Goal: Task Accomplishment & Management: Complete application form

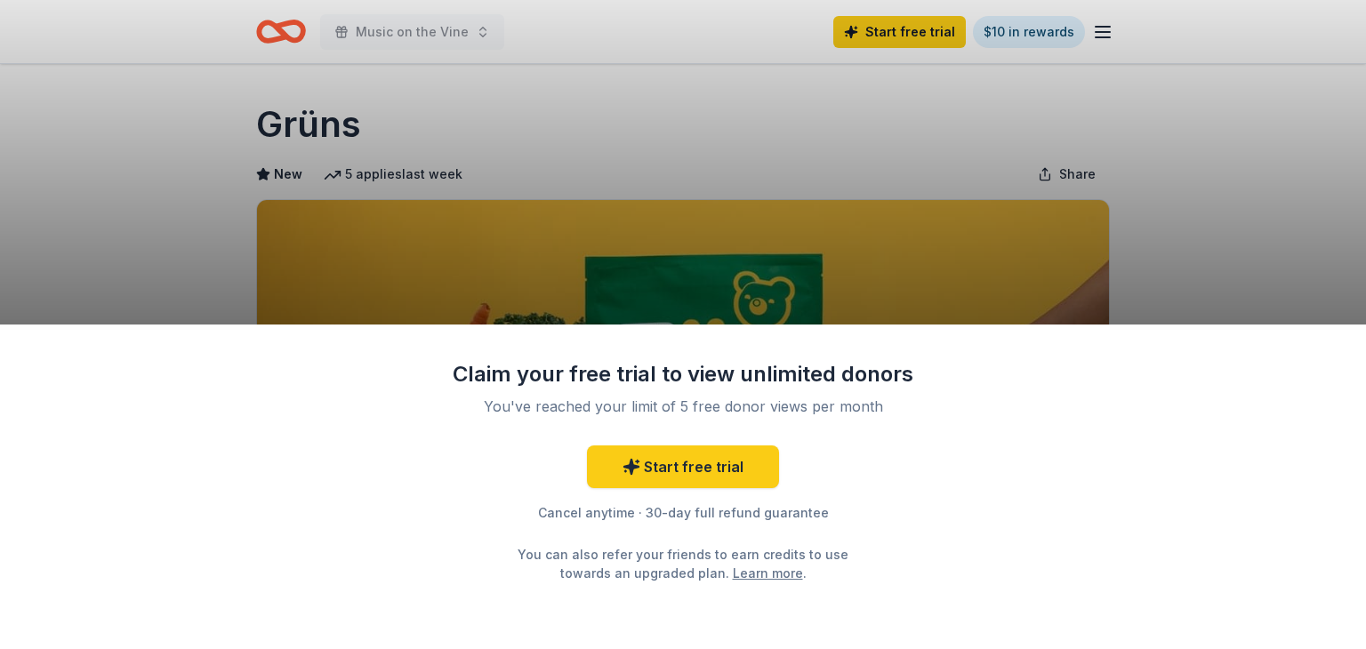
click at [1104, 36] on div "Claim your free trial to view unlimited donors You've reached your limit of 5 f…" at bounding box center [683, 324] width 1366 height 649
click at [457, 31] on div "Claim your free trial to view unlimited donors You've reached your limit of 5 f…" at bounding box center [683, 324] width 1366 height 649
click at [473, 37] on div "Claim your free trial to view unlimited donors You've reached your limit of 5 f…" at bounding box center [683, 324] width 1366 height 649
click at [280, 32] on div "Claim your free trial to view unlimited donors You've reached your limit of 5 f…" at bounding box center [683, 324] width 1366 height 649
click at [337, 31] on div "Claim your free trial to view unlimited donors You've reached your limit of 5 f…" at bounding box center [683, 324] width 1366 height 649
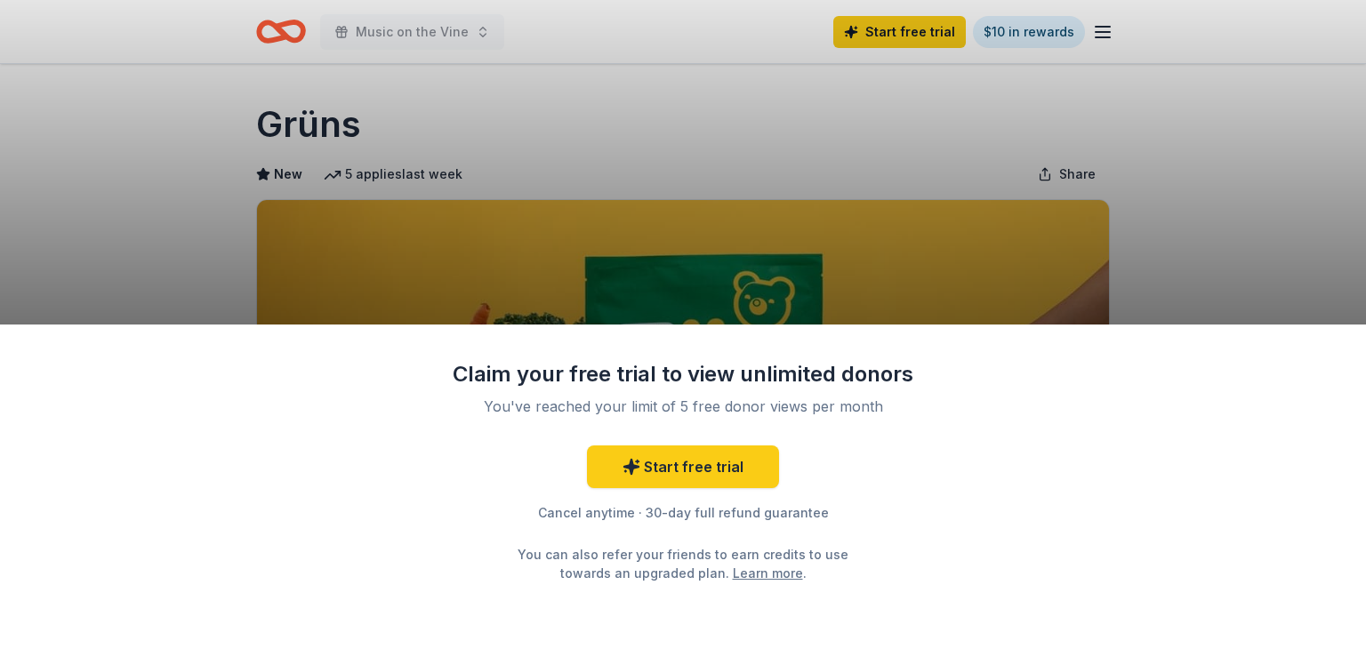
click at [256, 46] on div "Claim your free trial to view unlimited donors You've reached your limit of 5 f…" at bounding box center [683, 324] width 1366 height 649
click at [1108, 28] on div "Claim your free trial to view unlimited donors You've reached your limit of 5 f…" at bounding box center [683, 324] width 1366 height 649
click at [1096, 279] on div "Claim your free trial to view unlimited donors You've reached your limit of 5 f…" at bounding box center [683, 324] width 1366 height 649
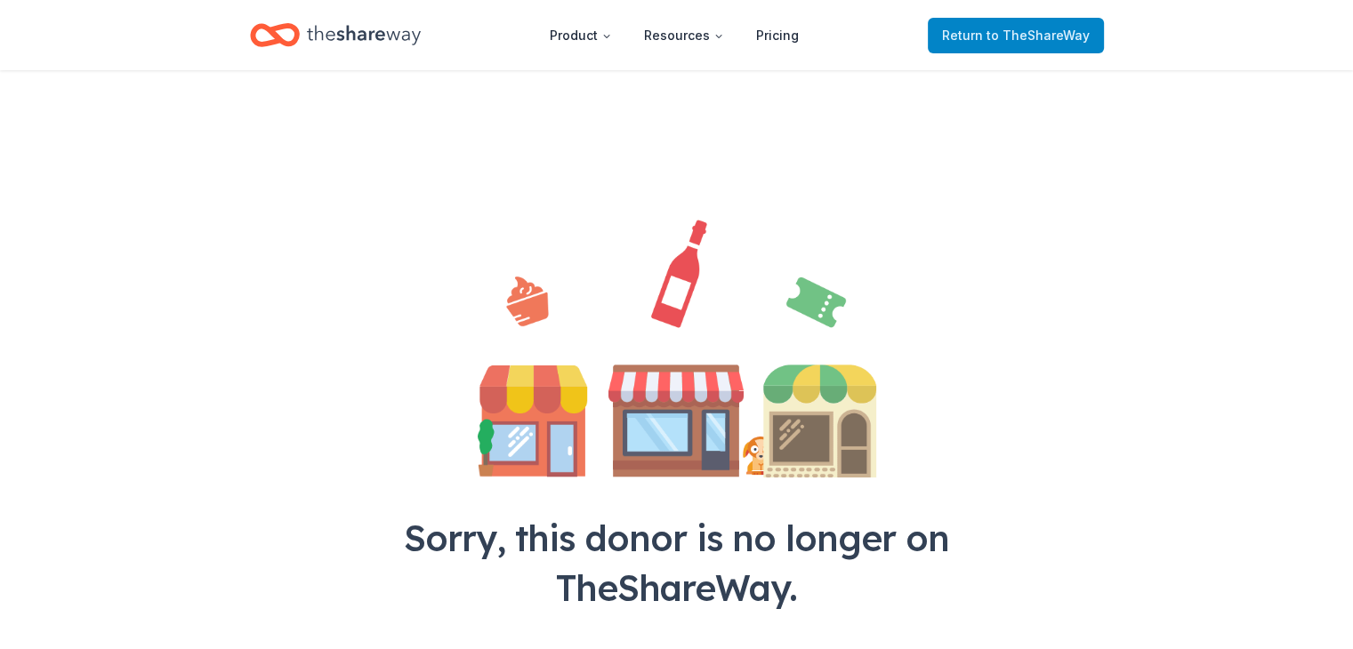
click at [996, 36] on span "to TheShareWay" at bounding box center [1038, 35] width 103 height 15
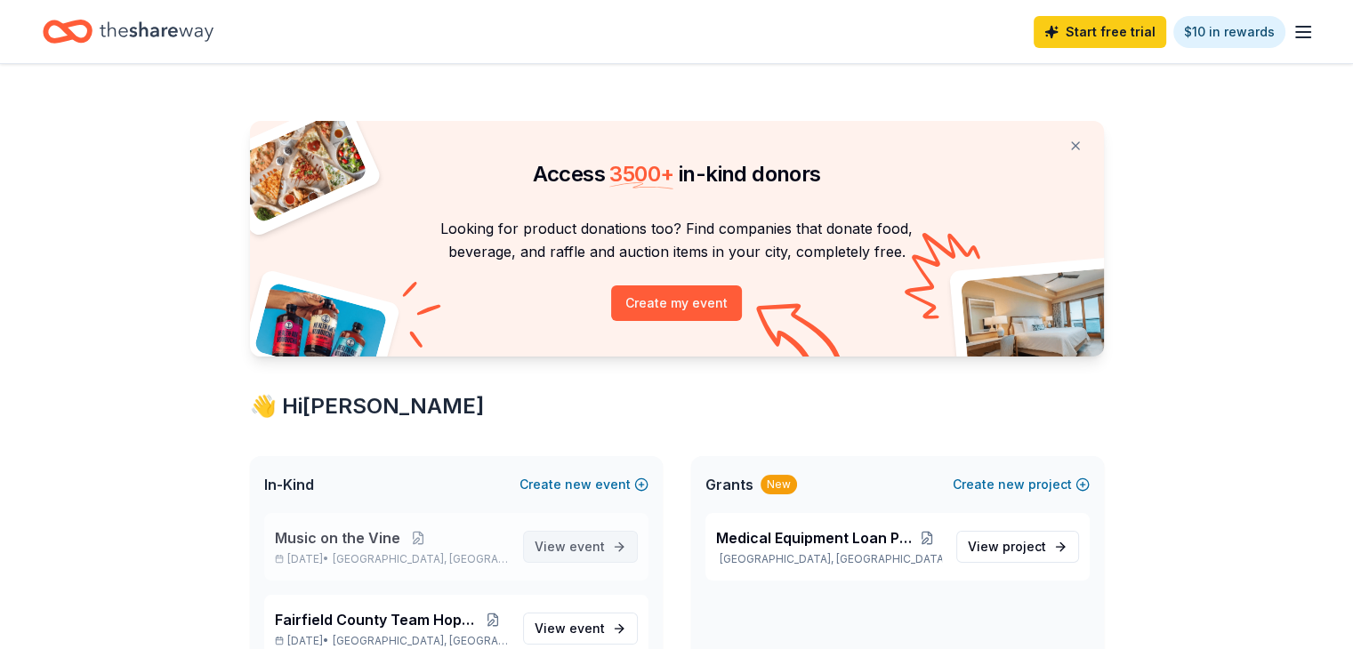
click at [552, 543] on span "View event" at bounding box center [570, 546] width 70 height 21
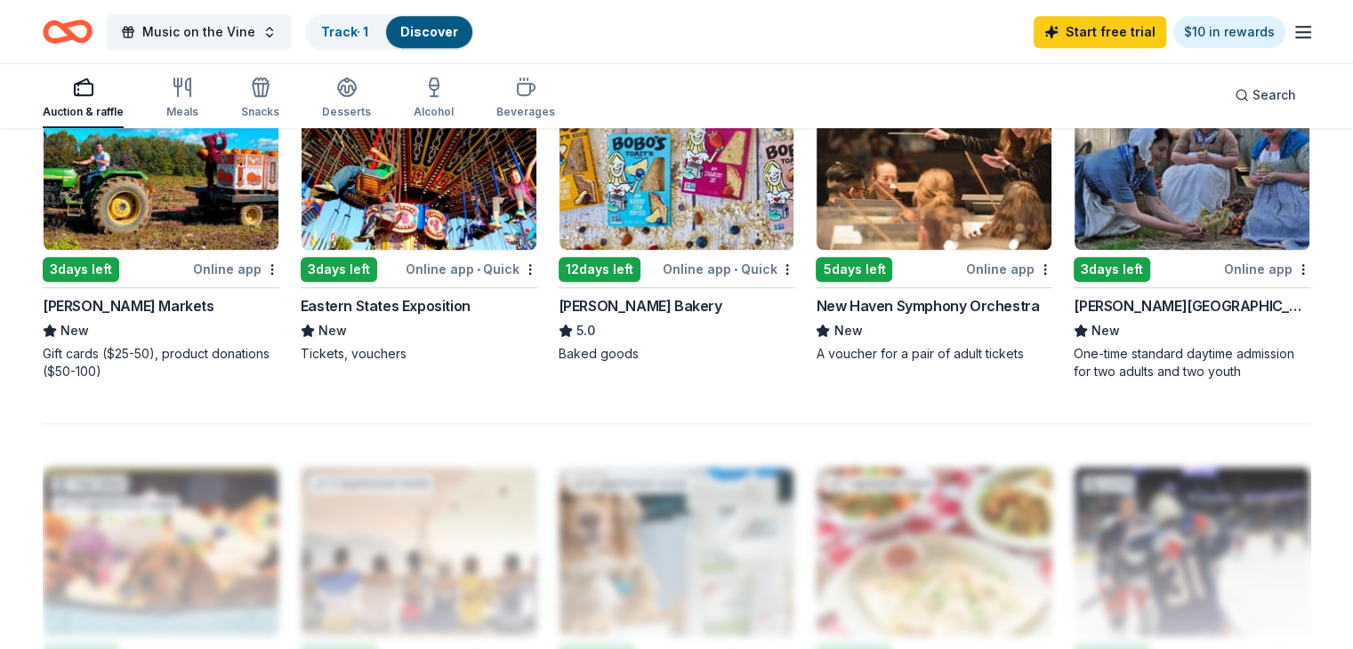
scroll to position [1245, 0]
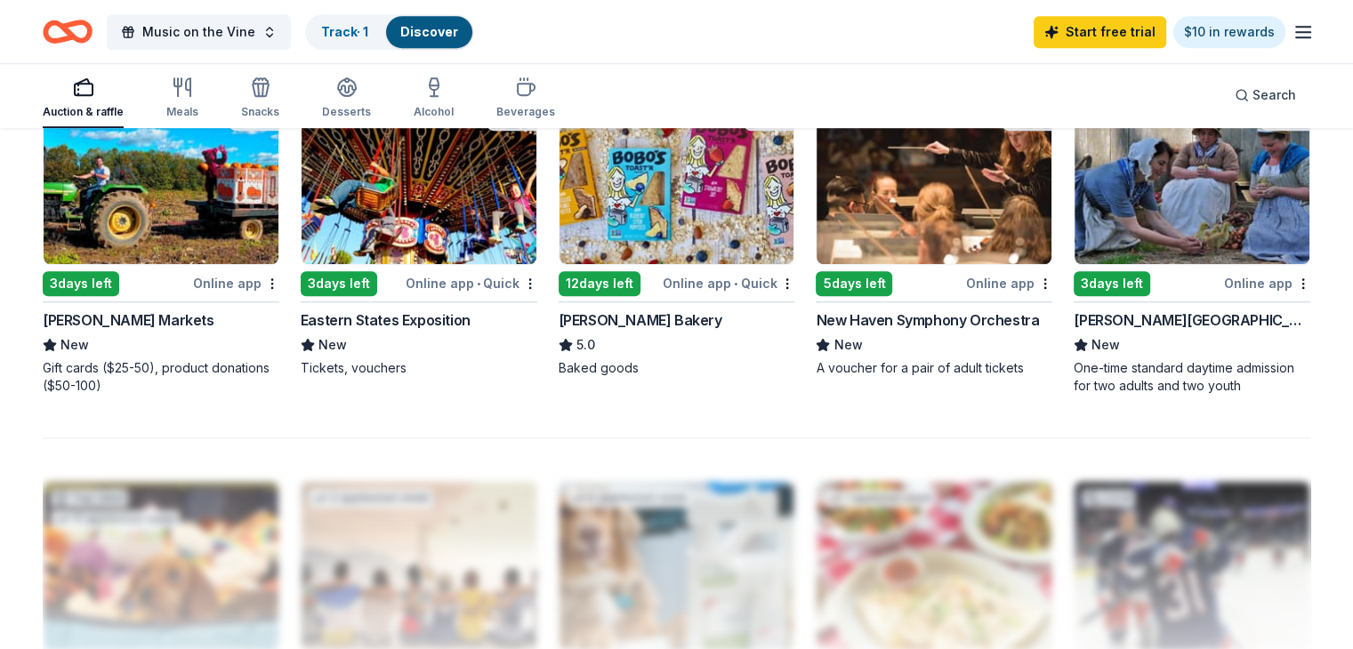
click at [347, 281] on div "3 days left" at bounding box center [339, 283] width 77 height 25
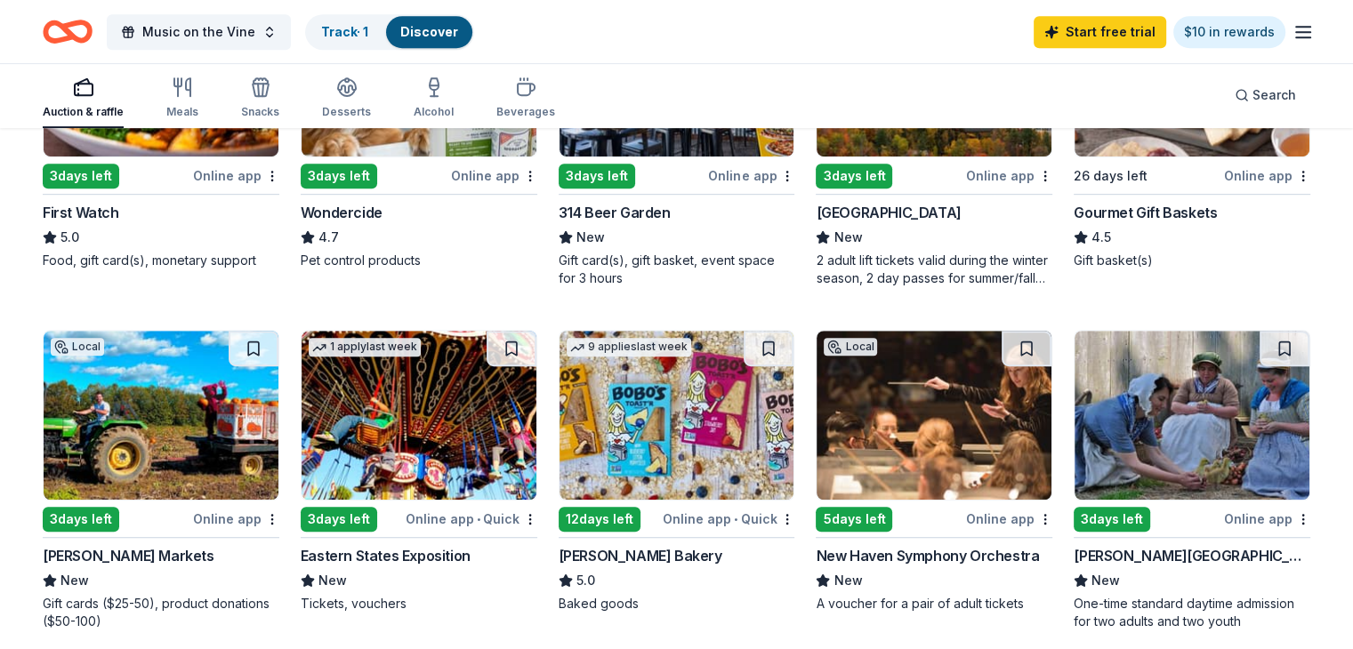
scroll to position [1067, 0]
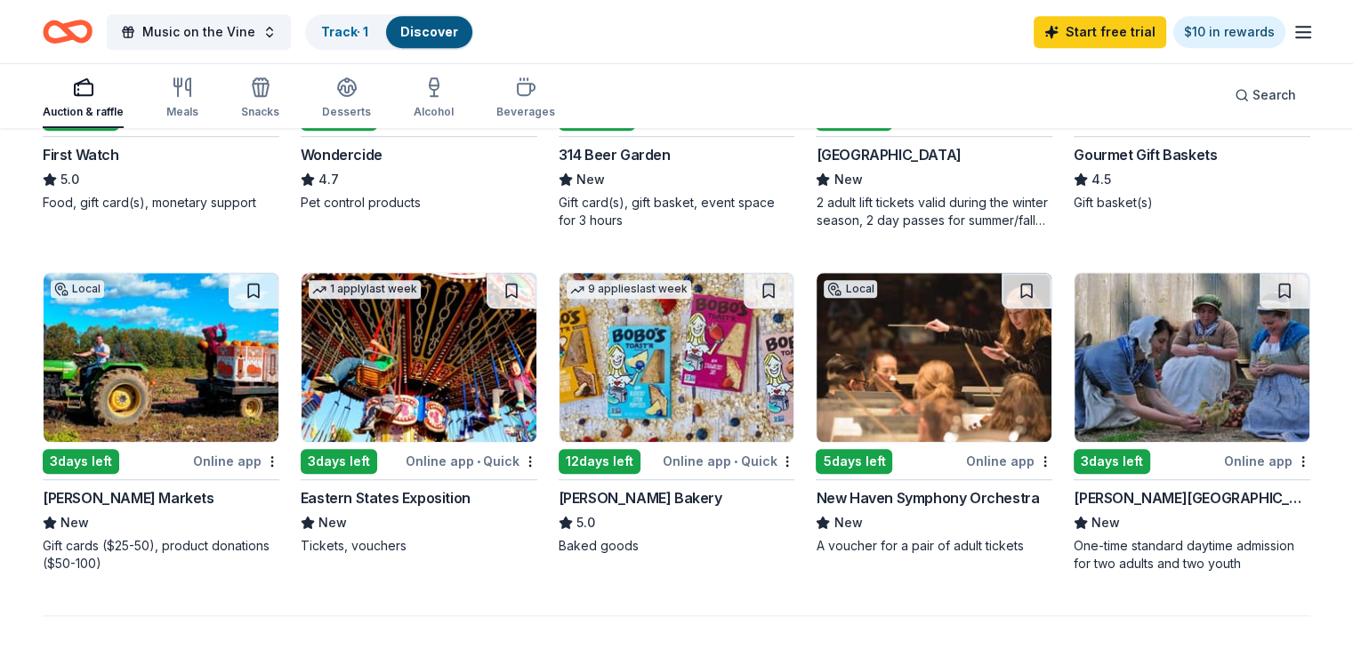
drag, startPoint x: 1105, startPoint y: 489, endPoint x: 978, endPoint y: 574, distance: 152.7
click at [978, 574] on div "163 results in [GEOGRAPHIC_DATA], [GEOGRAPHIC_DATA] Application deadlines 148 t…" at bounding box center [677, 165] width 1268 height 2028
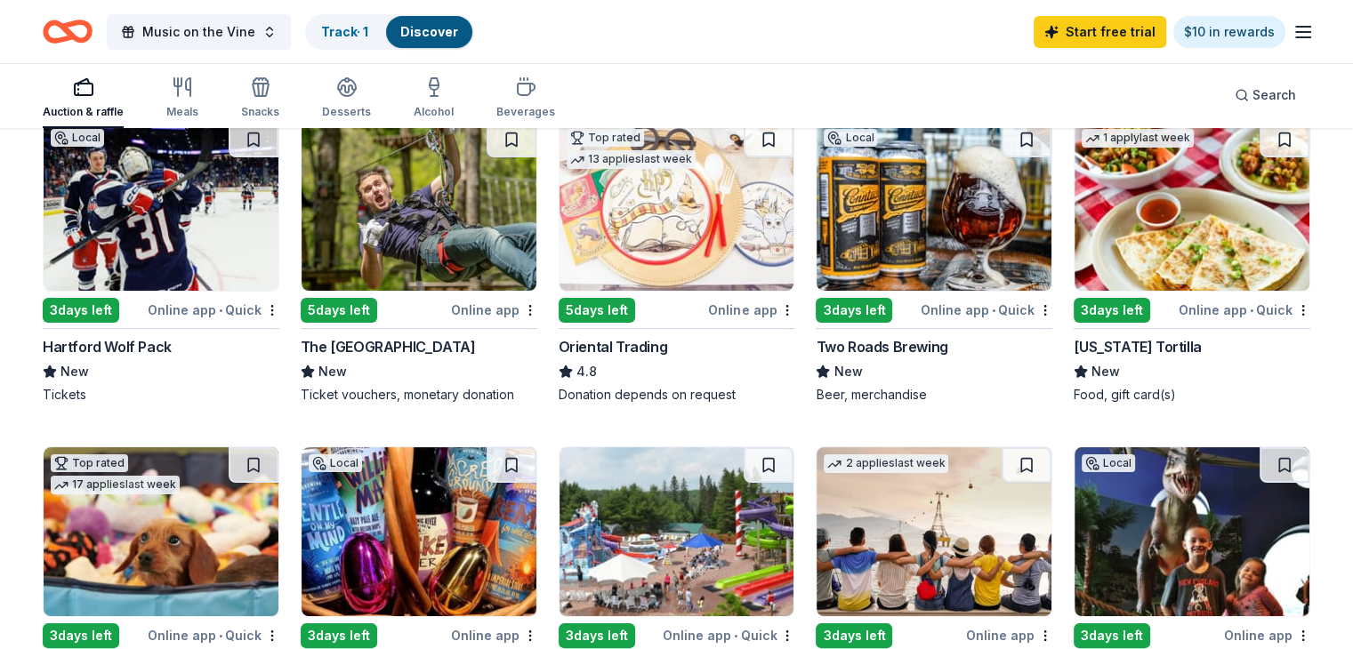
scroll to position [178, 0]
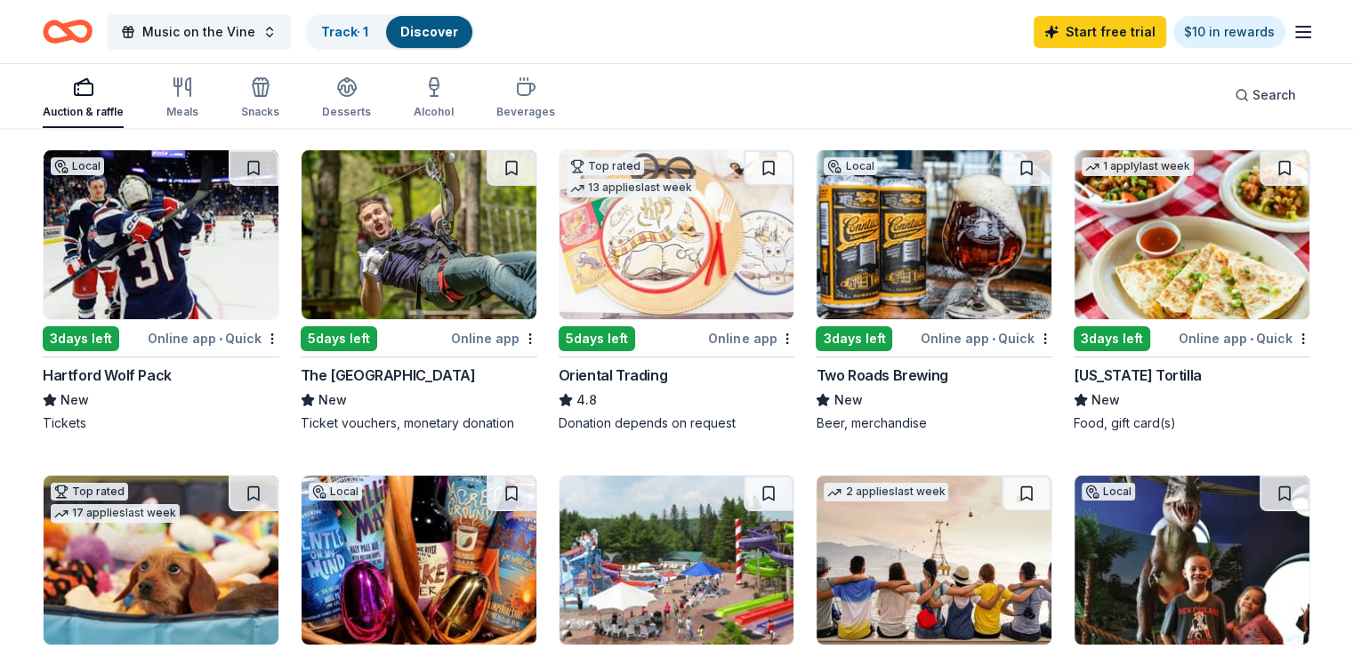
click at [347, 405] on span "New" at bounding box center [332, 400] width 28 height 21
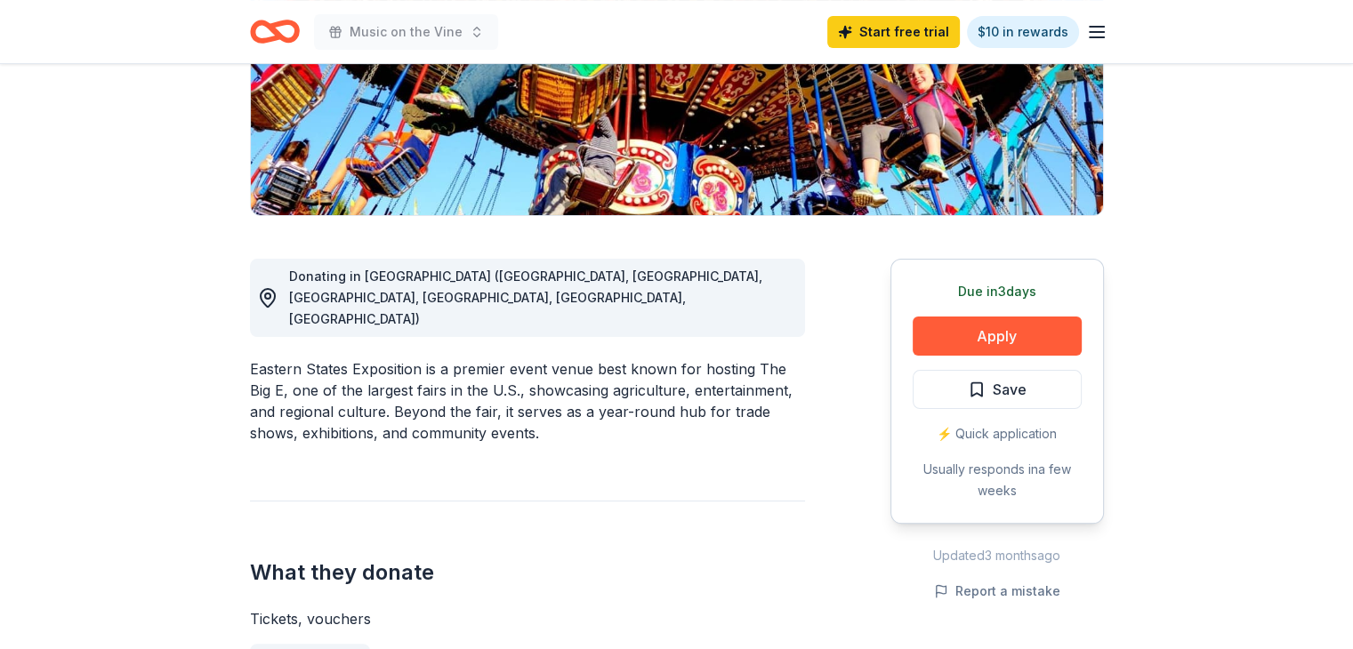
scroll to position [356, 0]
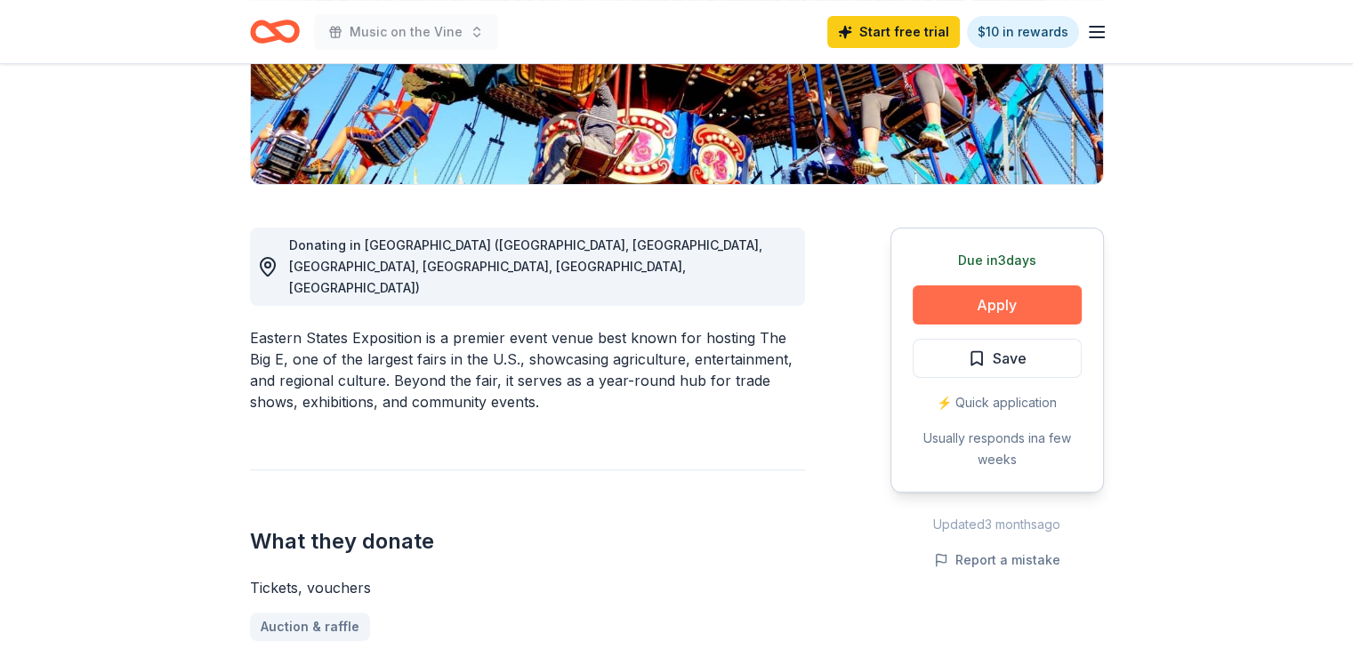
click at [951, 300] on button "Apply" at bounding box center [997, 305] width 169 height 39
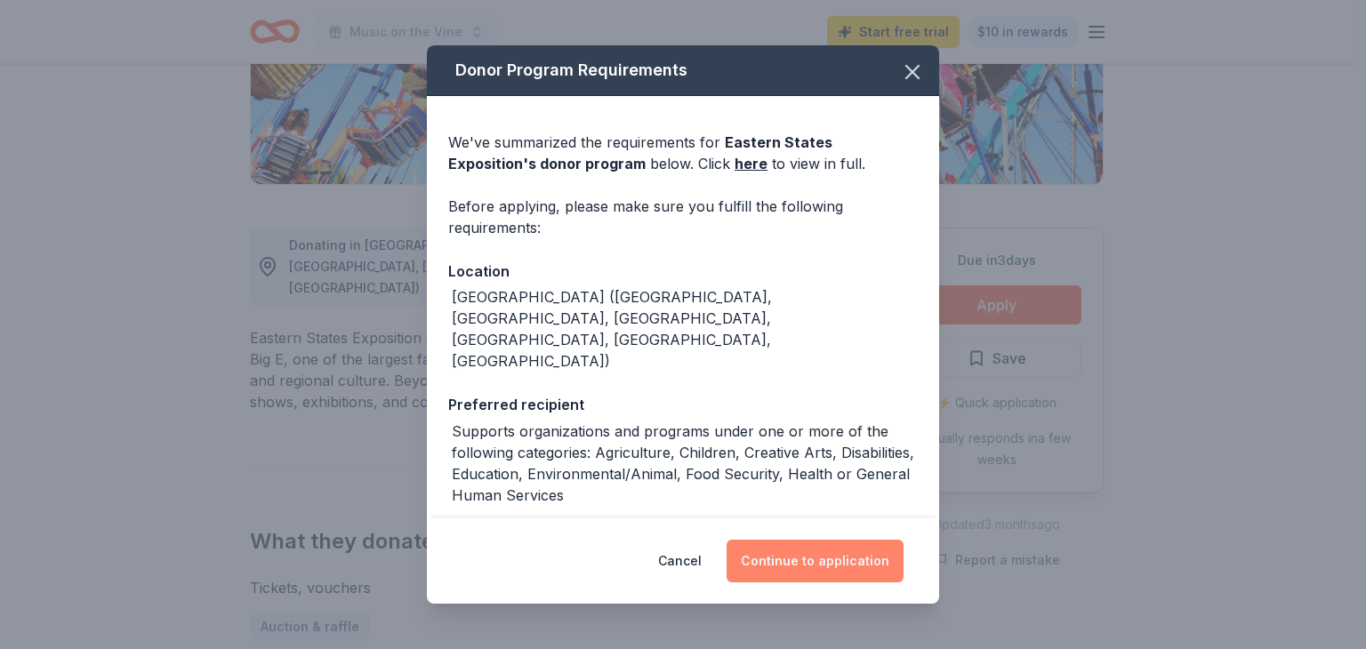
click at [835, 553] on button "Continue to application" at bounding box center [815, 561] width 177 height 43
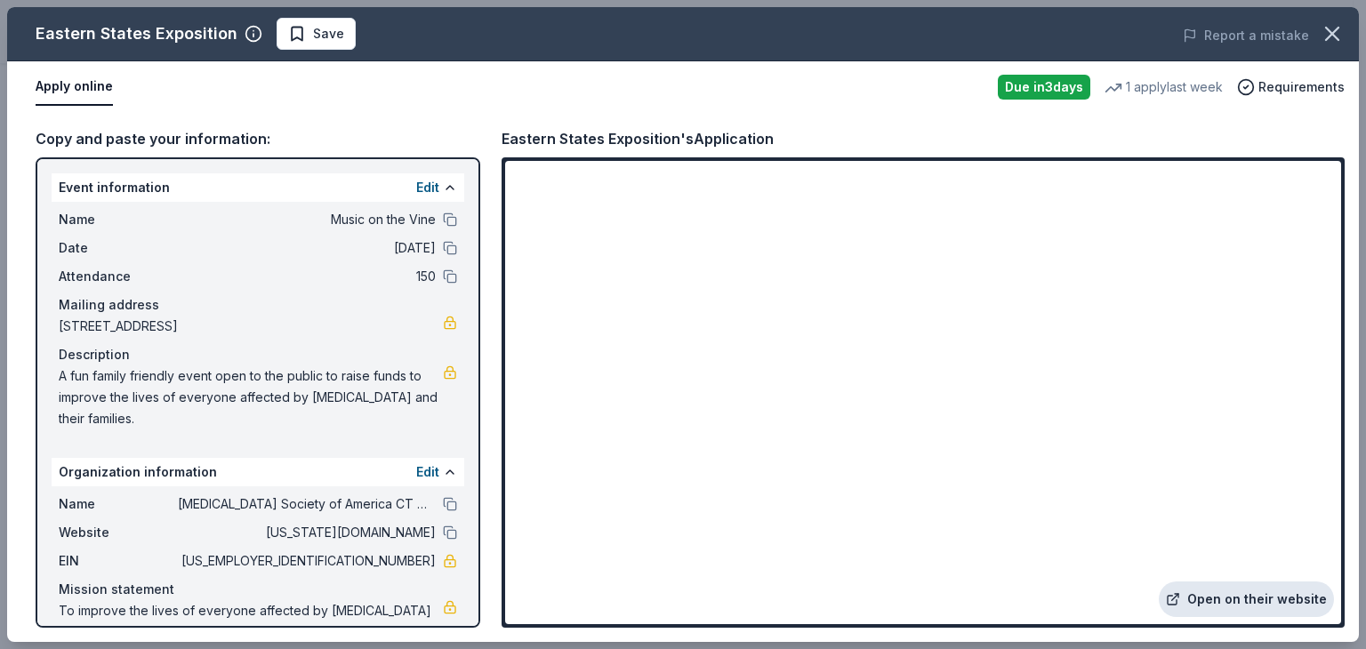
click at [1212, 597] on link "Open on their website" at bounding box center [1246, 600] width 175 height 36
click at [1329, 36] on icon "button" at bounding box center [1332, 34] width 12 height 12
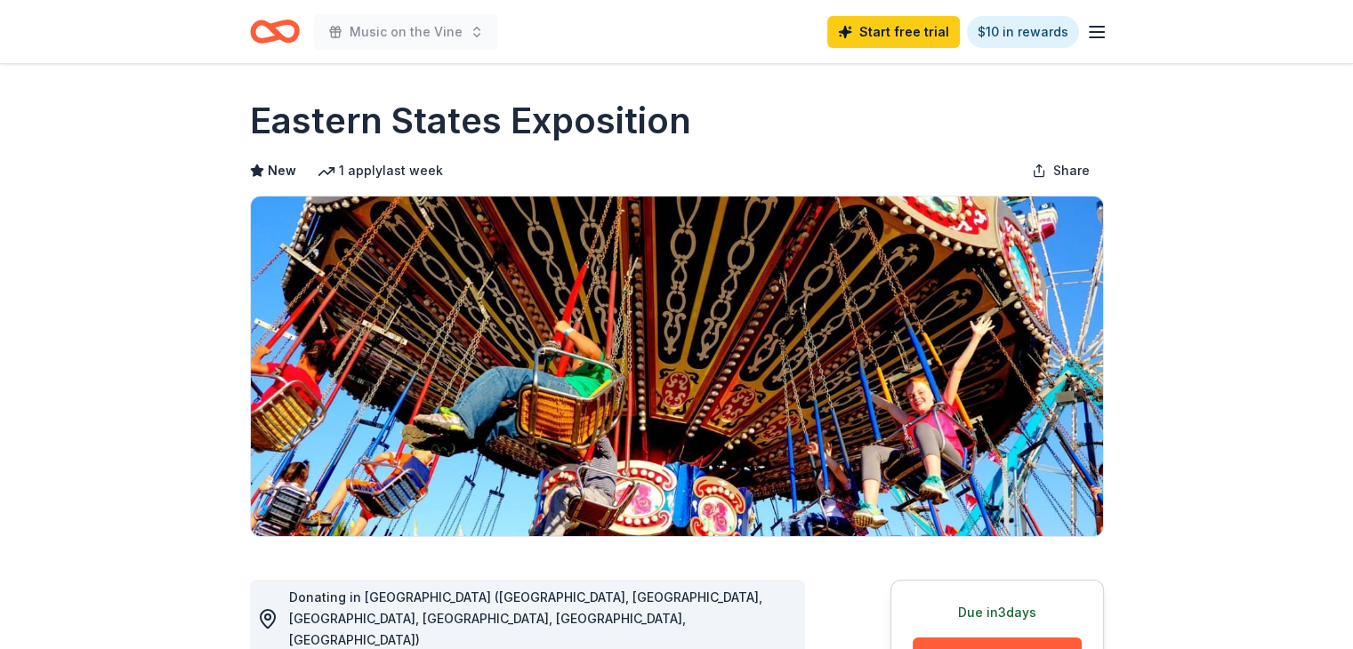
scroll to position [0, 0]
